Goal: Transaction & Acquisition: Obtain resource

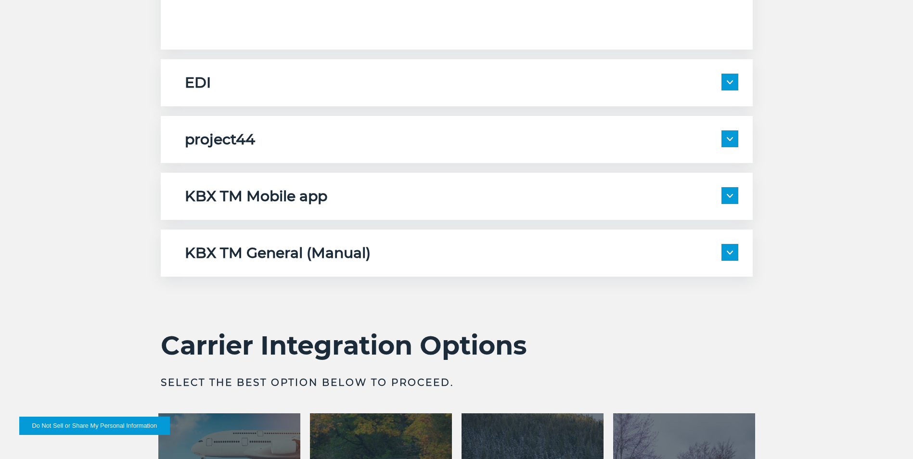
scroll to position [1570, 0]
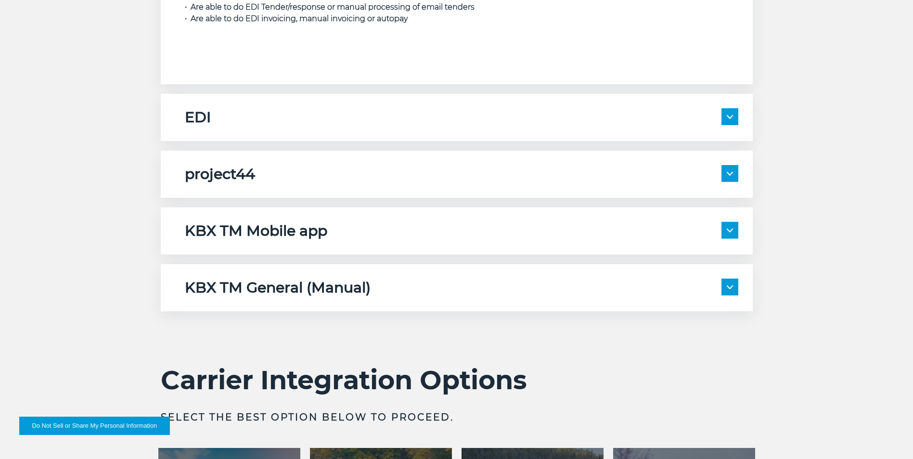
click at [729, 176] on span at bounding box center [729, 173] width 17 height 17
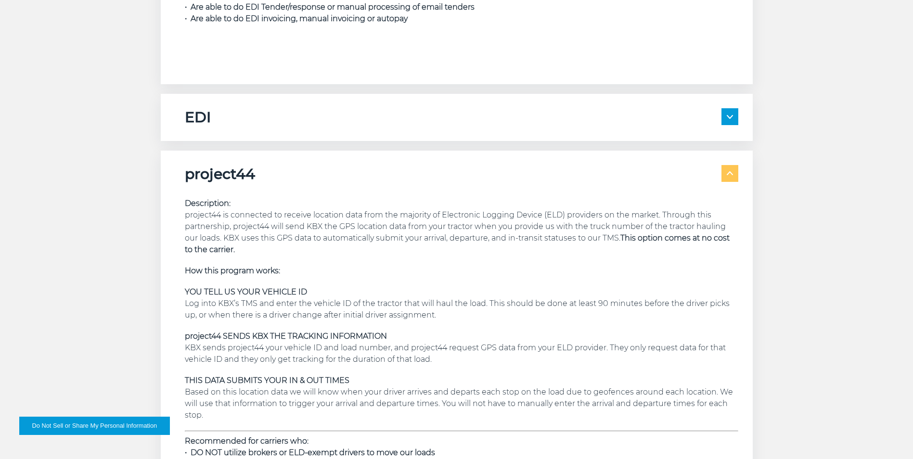
drag, startPoint x: 729, startPoint y: 176, endPoint x: 607, endPoint y: 236, distance: 135.8
click at [607, 236] on p "Description: project44 is connected to receive location data from the majority …" at bounding box center [461, 227] width 553 height 58
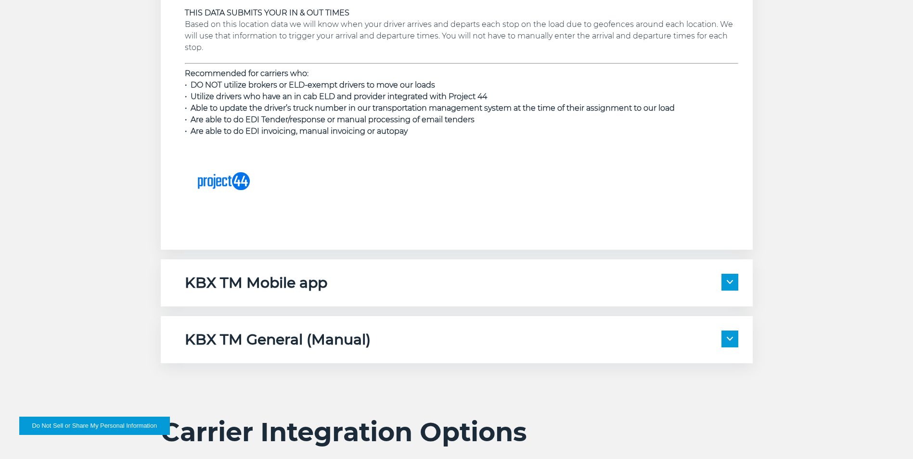
scroll to position [1955, 0]
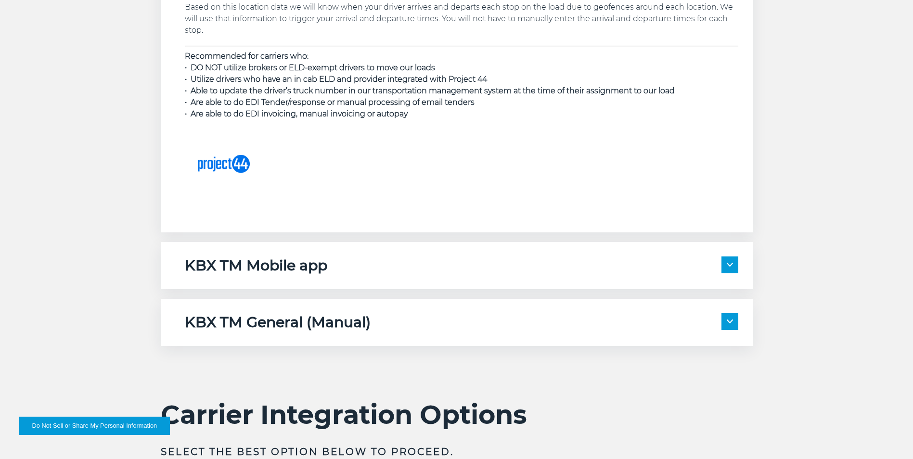
click at [518, 275] on div "KBX TM Mobile app Description: KBX TM Mobile is our mobile app for drivers to u…" at bounding box center [457, 265] width 592 height 47
click at [725, 266] on span at bounding box center [729, 264] width 17 height 17
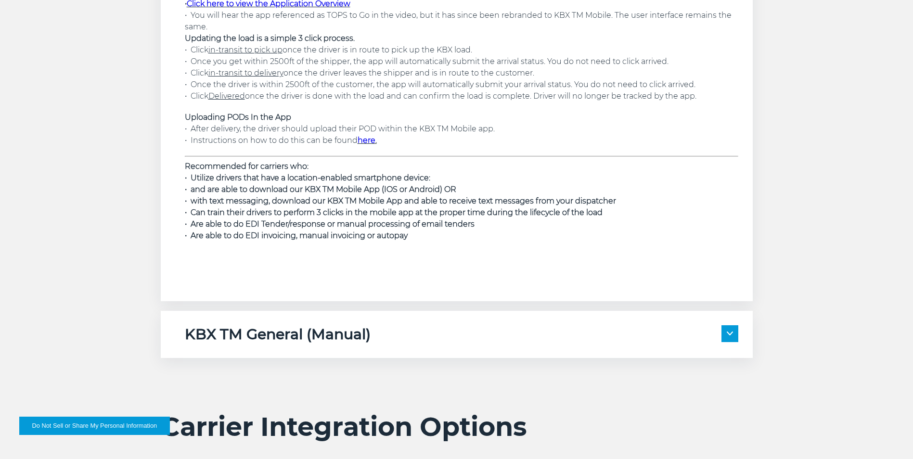
scroll to position [2388, 0]
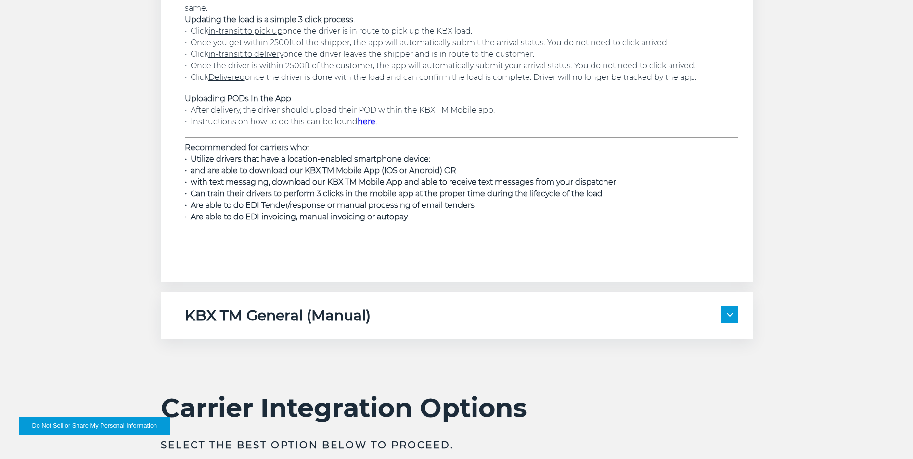
click at [489, 306] on div "KBX TM General (Manual) Description: Please note if you are registered for any …" at bounding box center [457, 315] width 592 height 47
click at [729, 316] on img at bounding box center [729, 315] width 6 height 4
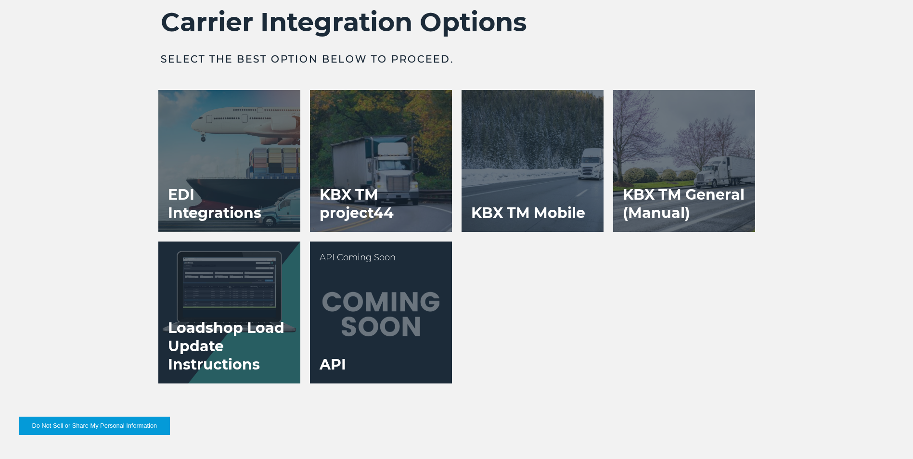
scroll to position [2917, 0]
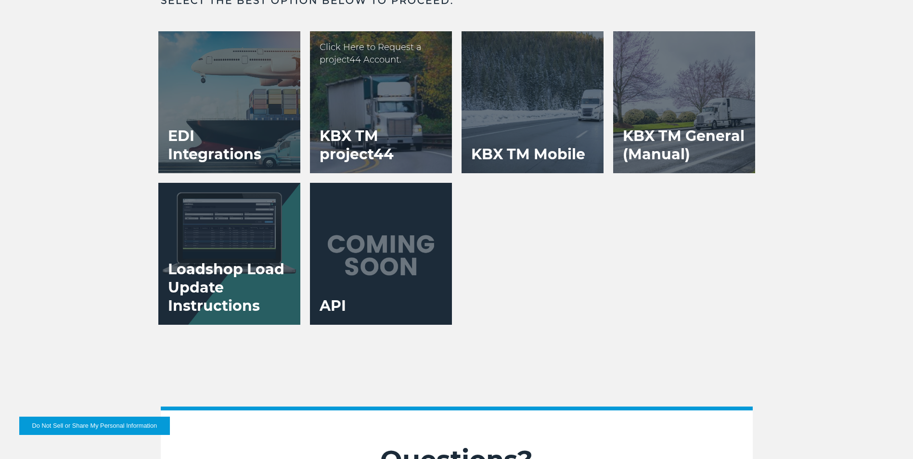
click at [366, 150] on h3 "KBX TM project44" at bounding box center [381, 145] width 142 height 56
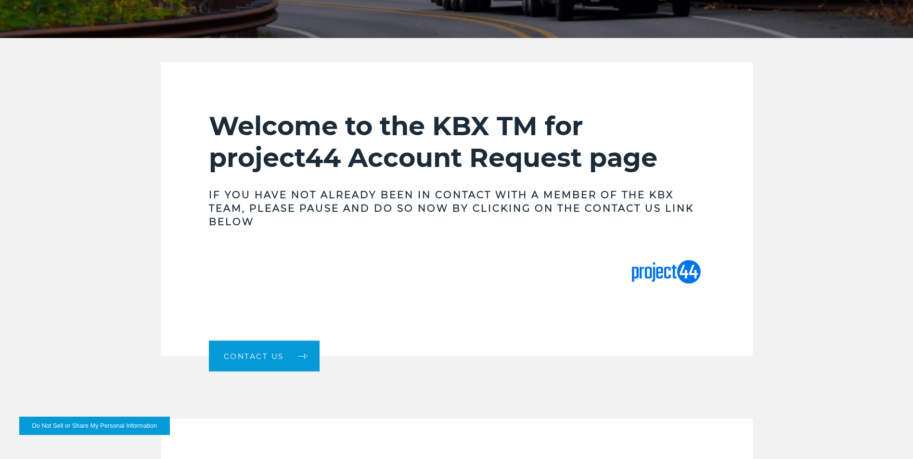
scroll to position [289, 0]
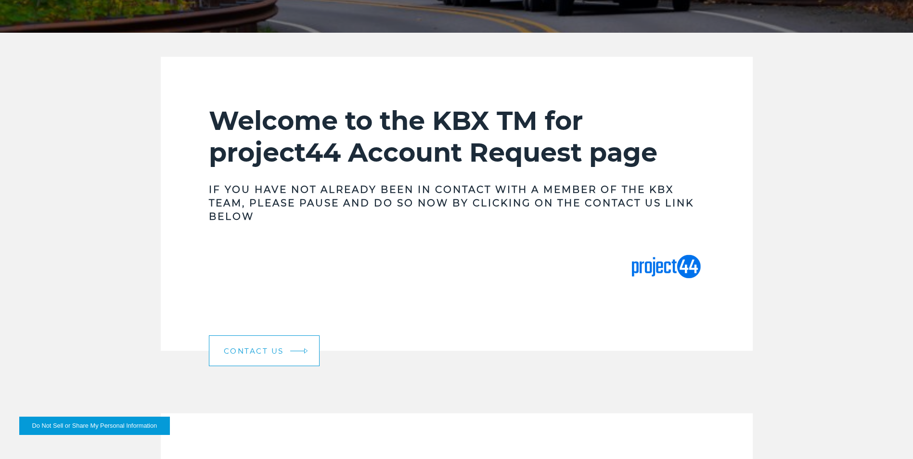
click at [281, 357] on link "Contact Us" at bounding box center [264, 350] width 111 height 31
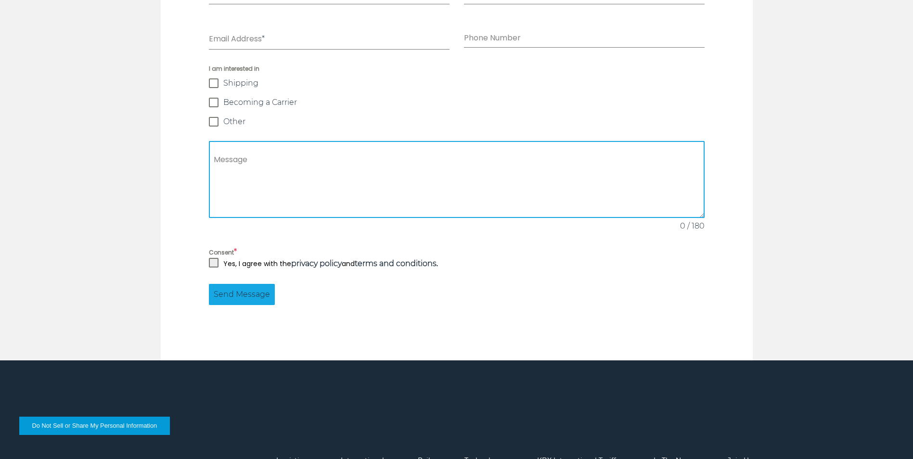
scroll to position [912, 0]
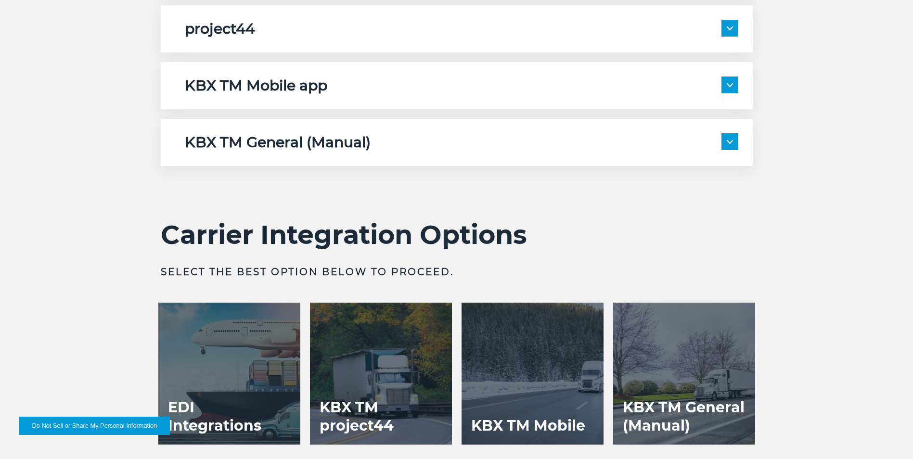
scroll to position [1732, 0]
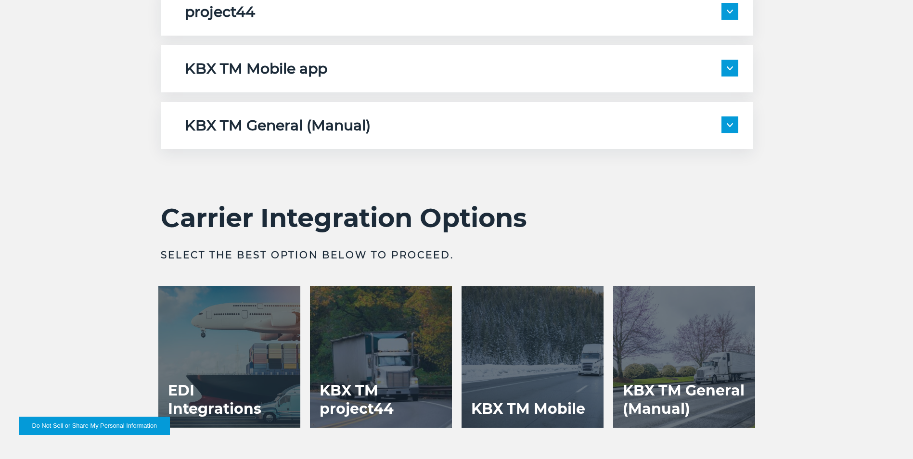
click at [737, 14] on span at bounding box center [729, 11] width 17 height 17
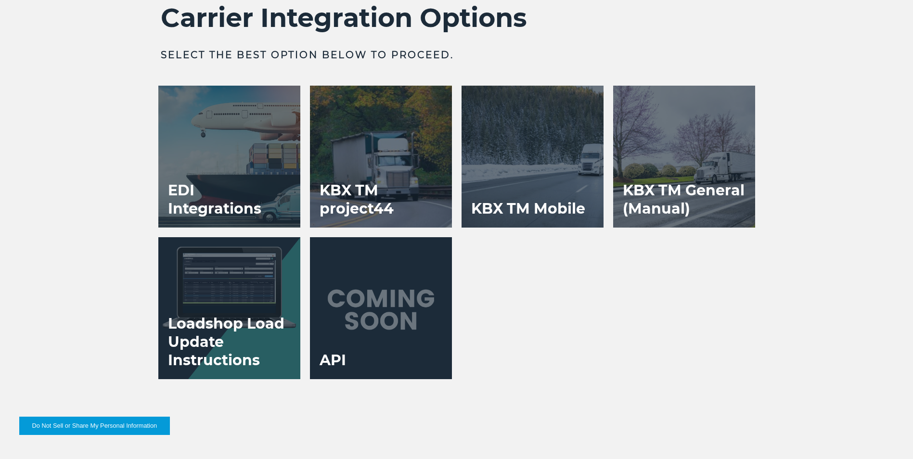
scroll to position [2406, 0]
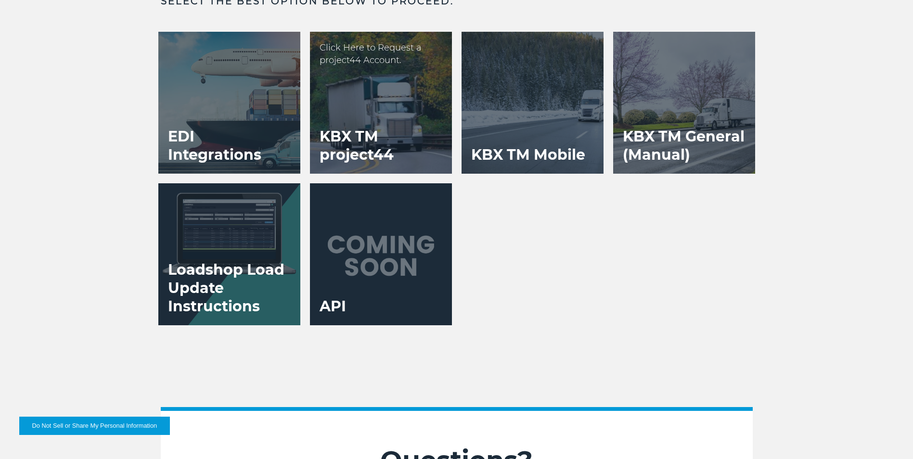
click at [392, 147] on h3 "KBX TM project44" at bounding box center [381, 146] width 142 height 56
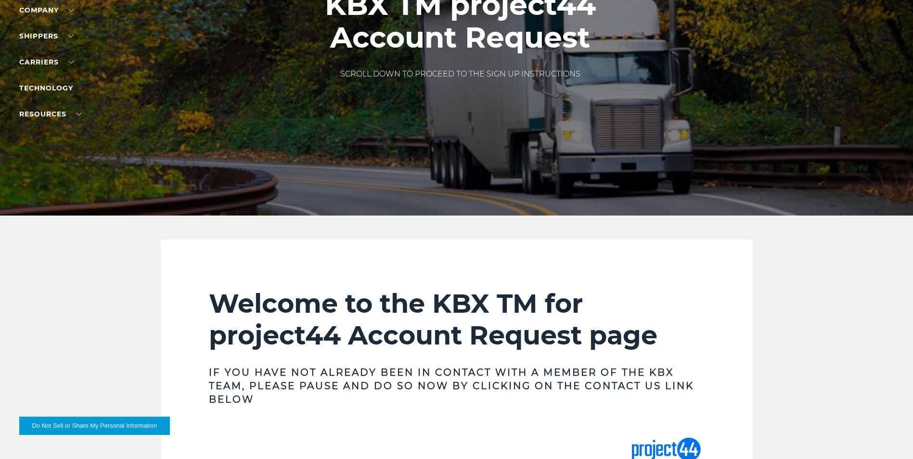
scroll to position [241, 0]
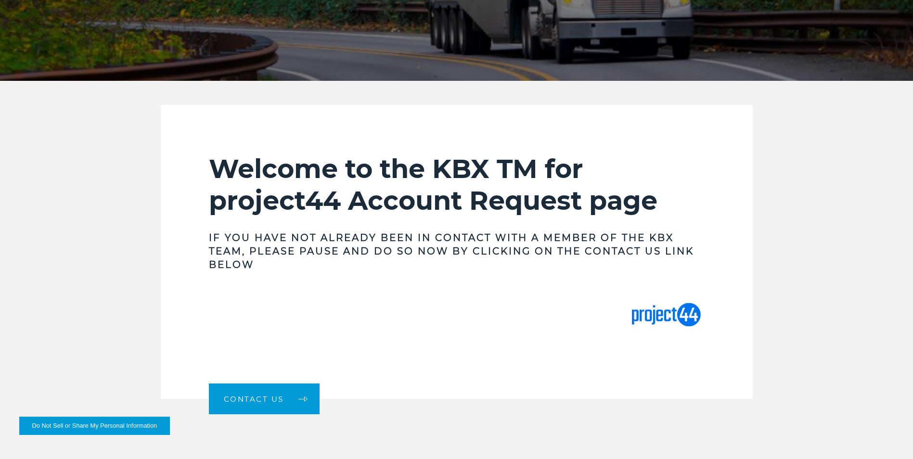
click at [650, 310] on img at bounding box center [457, 314] width 496 height 38
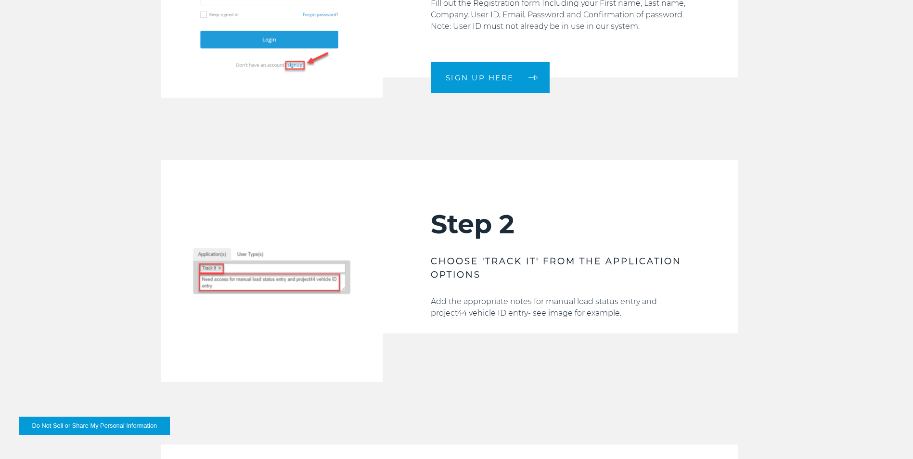
scroll to position [1058, 0]
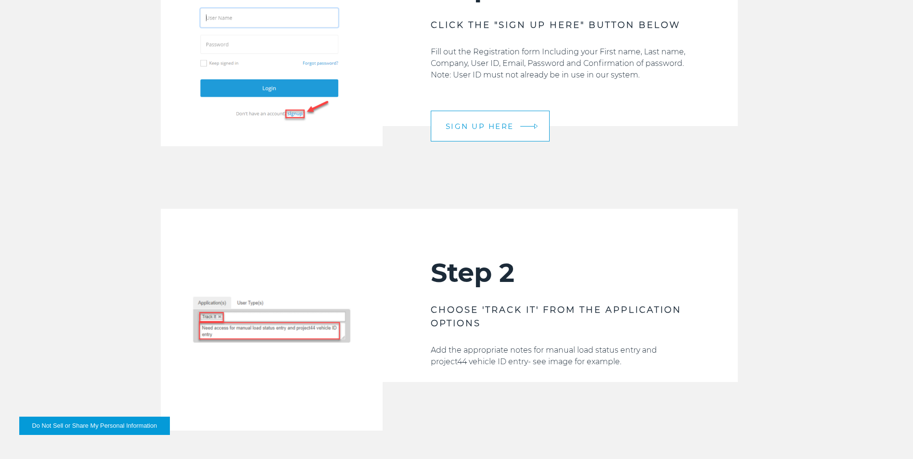
click at [524, 140] on link "SIGN UP HERE" at bounding box center [490, 126] width 119 height 31
